Goal: Navigation & Orientation: Find specific page/section

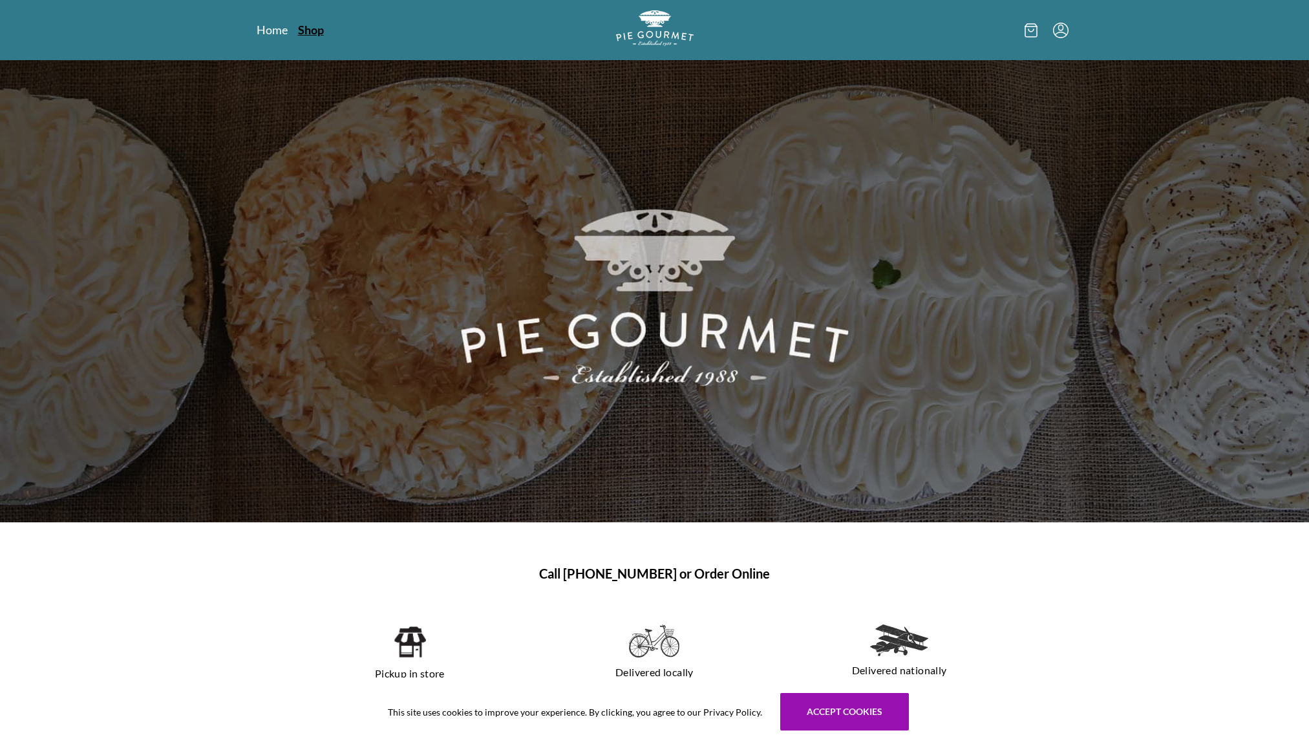
click at [318, 32] on link "Shop" at bounding box center [311, 30] width 26 height 16
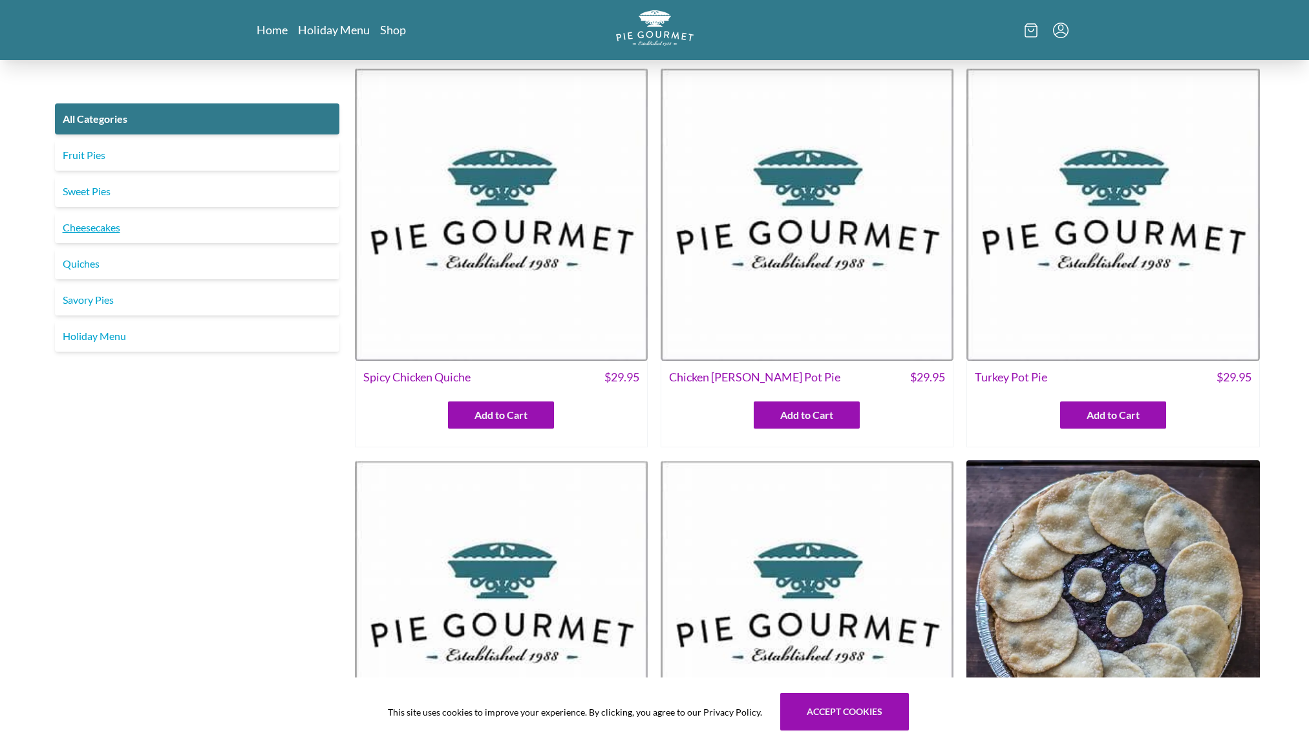
click at [85, 230] on link "Cheesecakes" at bounding box center [197, 227] width 284 height 31
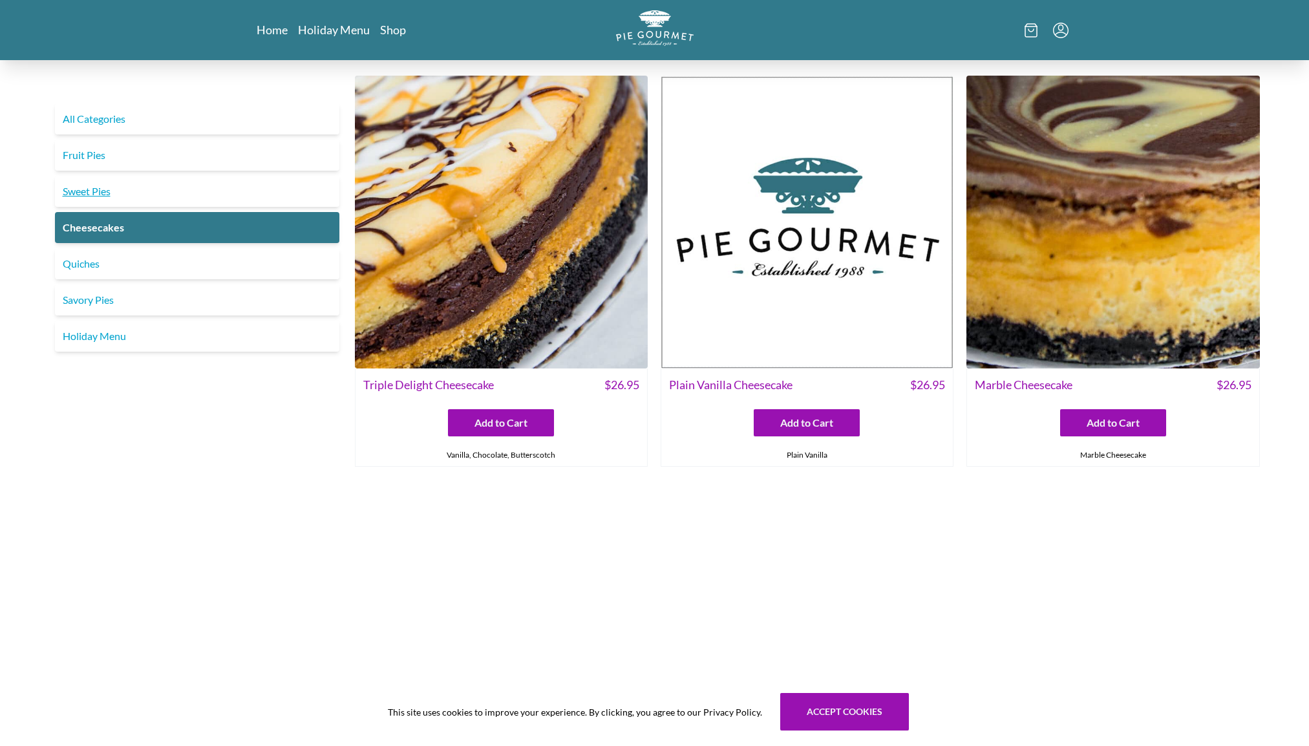
click at [83, 195] on link "Sweet Pies" at bounding box center [197, 191] width 284 height 31
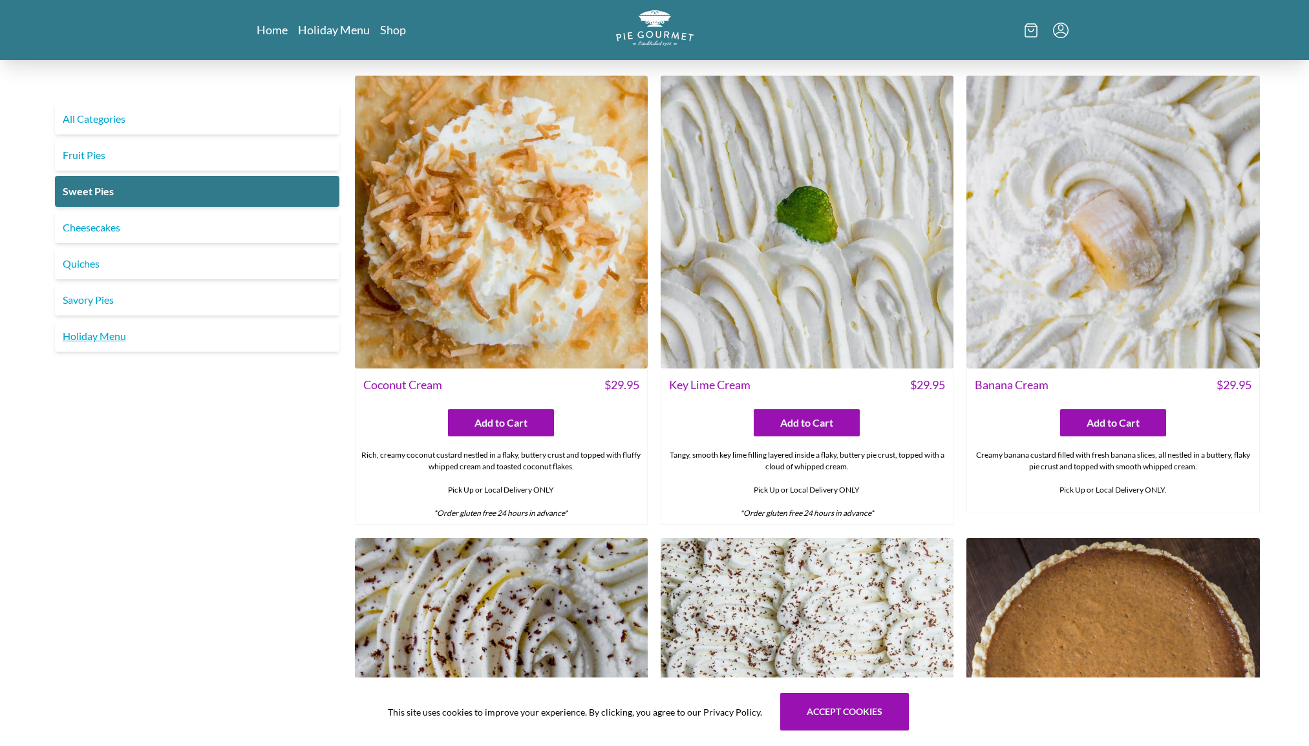
click at [99, 339] on link "Holiday Menu" at bounding box center [197, 336] width 284 height 31
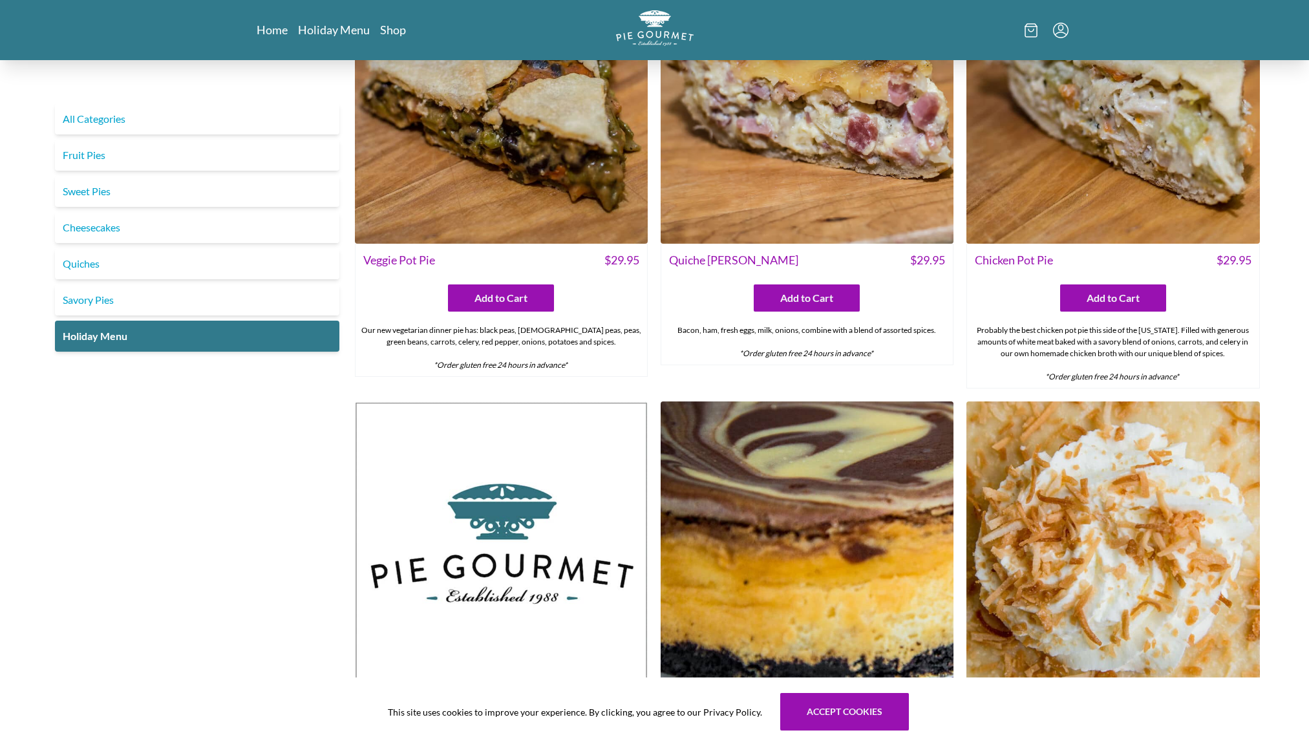
scroll to position [23, 0]
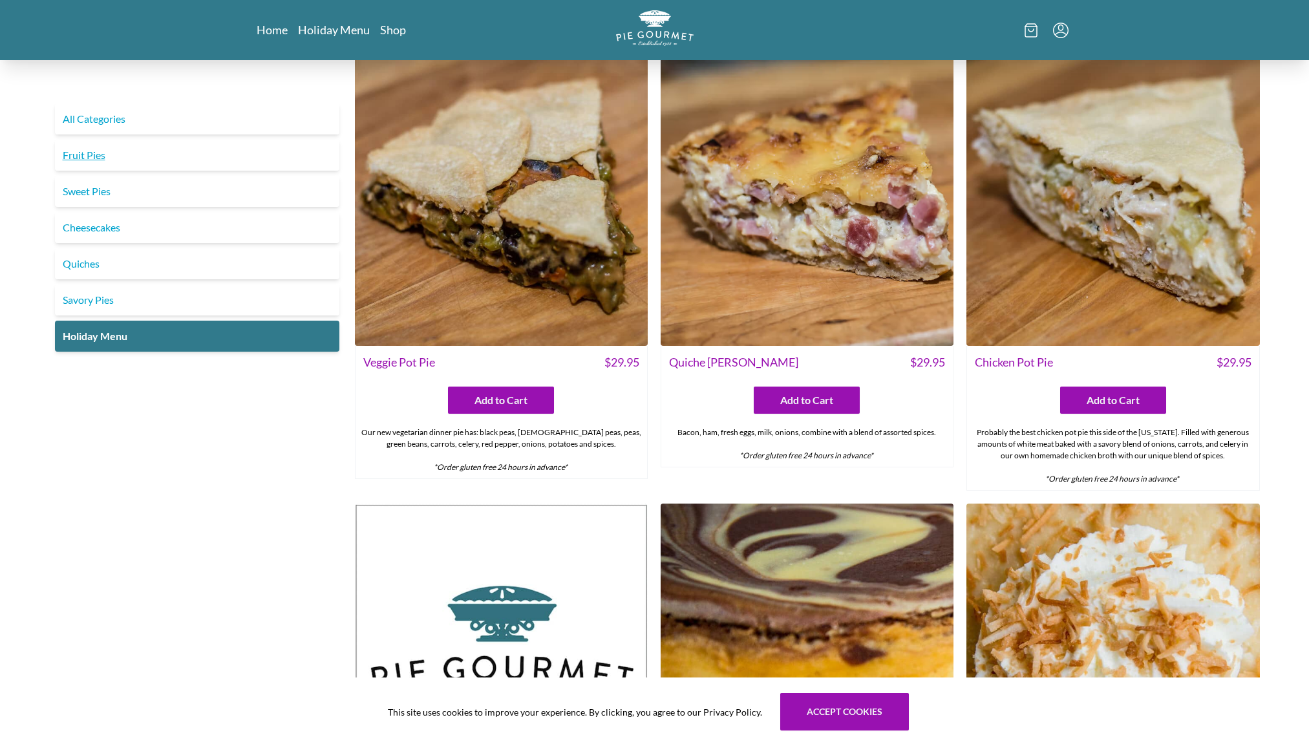
click at [92, 159] on link "Fruit Pies" at bounding box center [197, 155] width 284 height 31
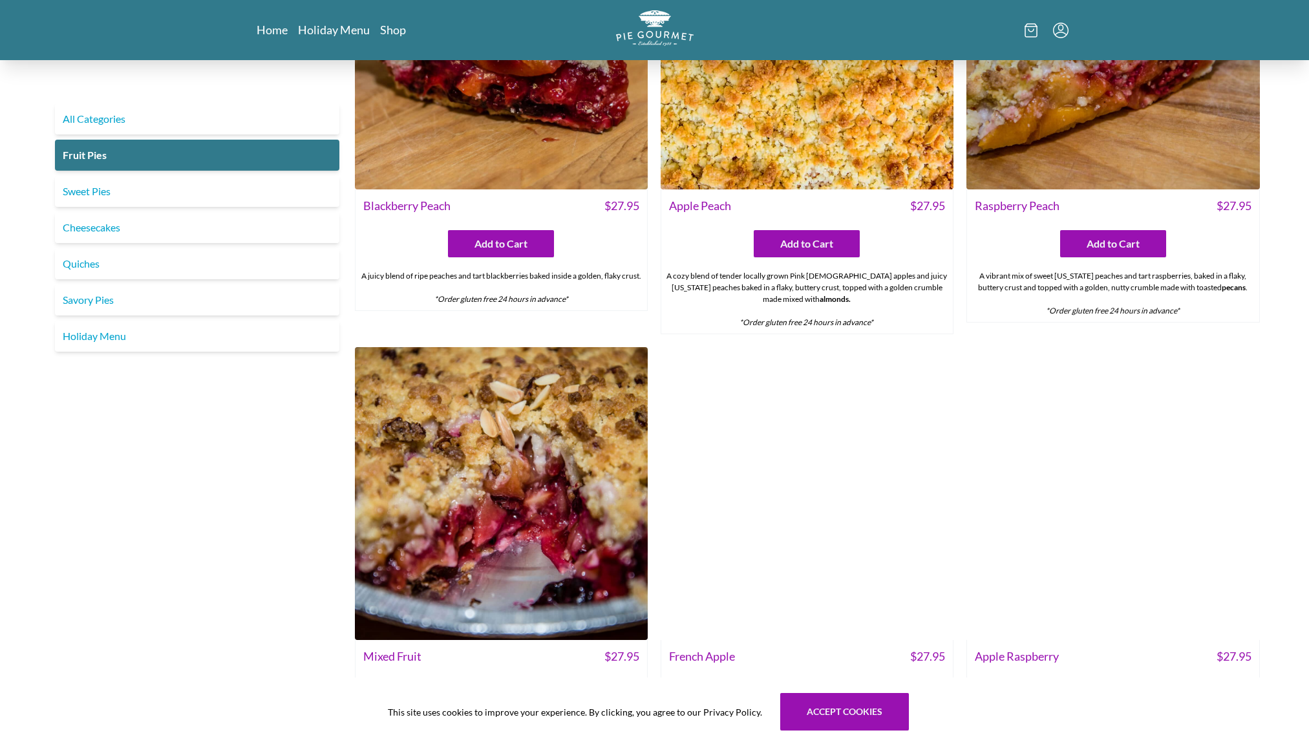
scroll to position [614, 0]
